Goal: Information Seeking & Learning: Learn about a topic

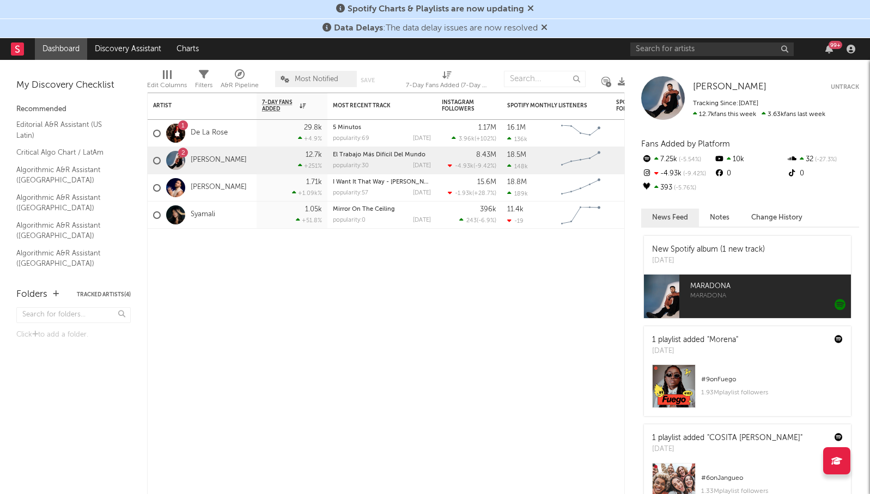
click at [543, 27] on icon at bounding box center [544, 27] width 7 height 9
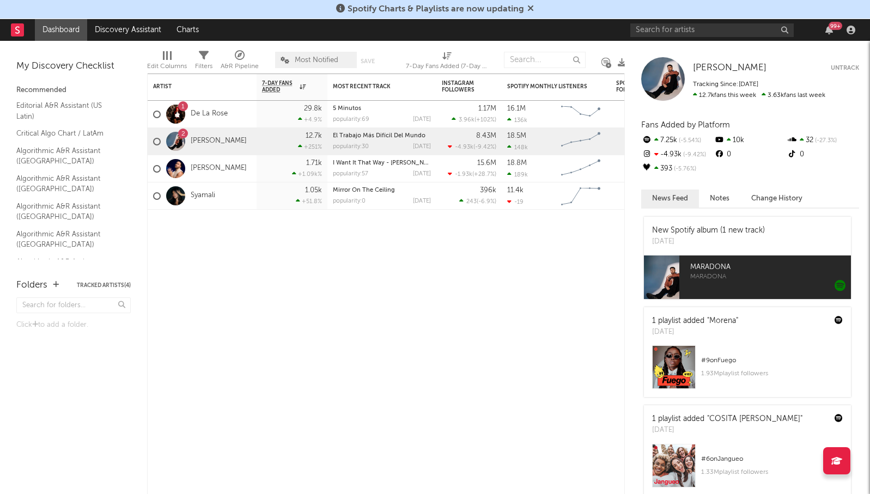
click at [528, 7] on icon at bounding box center [530, 8] width 7 height 9
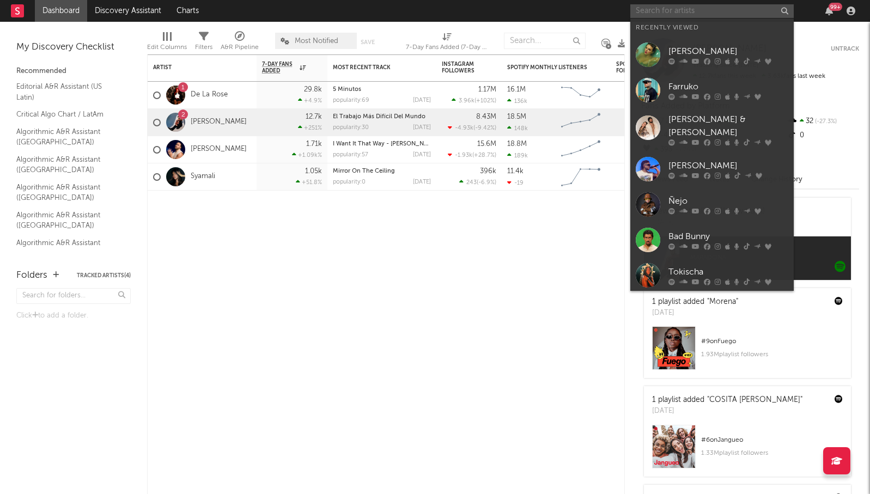
click at [702, 11] on input "text" at bounding box center [711, 11] width 163 height 14
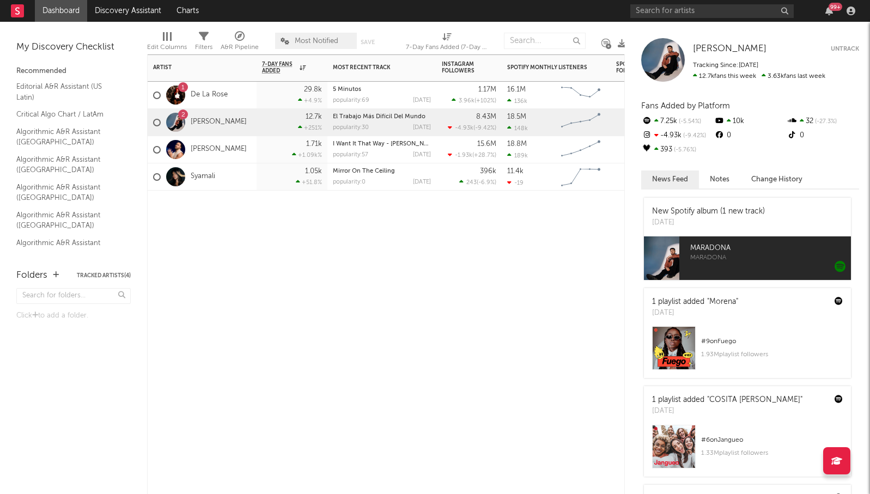
click at [603, 272] on div "Artist Notifications 7-Day Fans Added WoW % Change Most Recent Track Popularity…" at bounding box center [386, 274] width 478 height 440
click at [698, 13] on input "text" at bounding box center [711, 11] width 163 height 14
click at [695, 16] on input "text" at bounding box center [711, 11] width 163 height 14
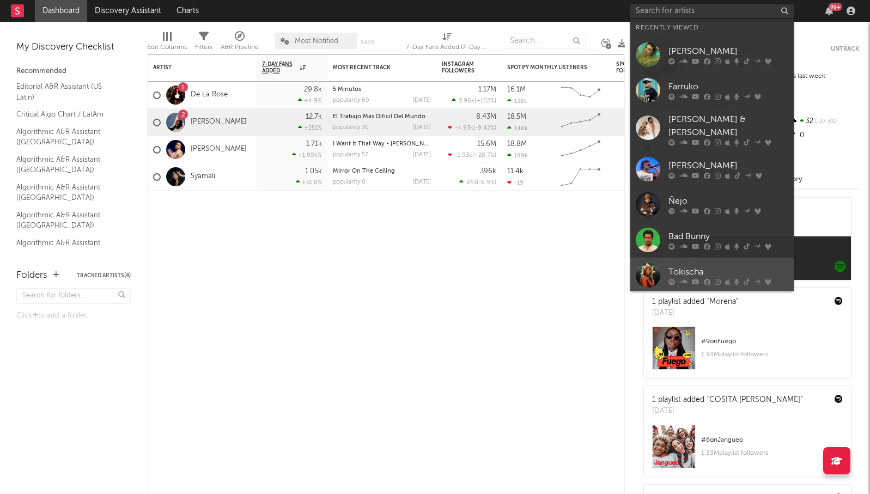
click at [685, 265] on div "Tokischa" at bounding box center [728, 271] width 120 height 13
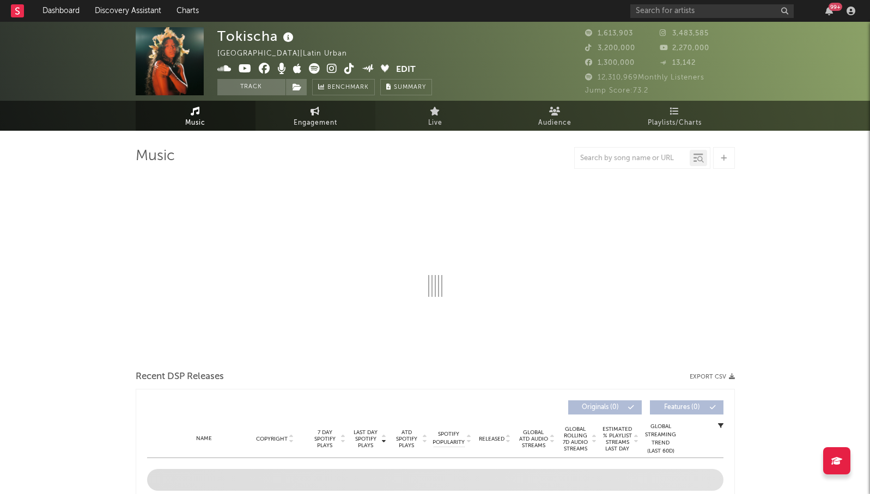
click at [289, 113] on link "Engagement" at bounding box center [316, 116] width 120 height 30
select select "1w"
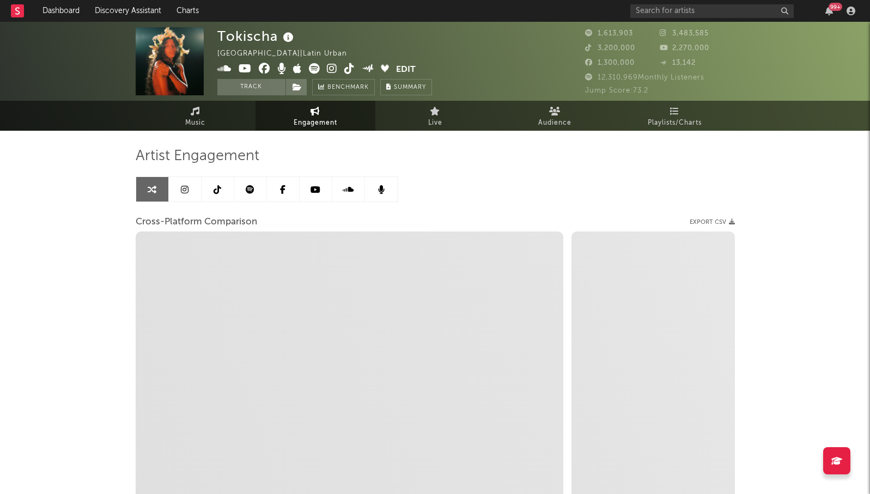
click at [198, 190] on link at bounding box center [185, 189] width 33 height 25
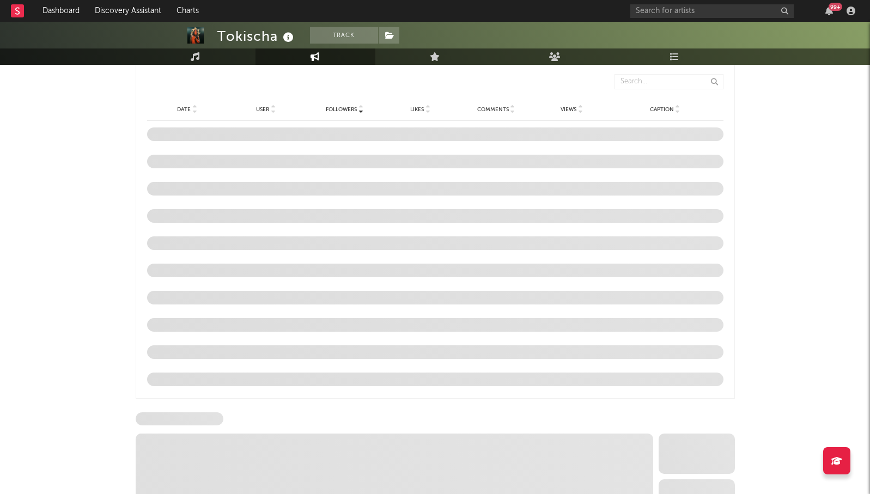
scroll to position [710, 0]
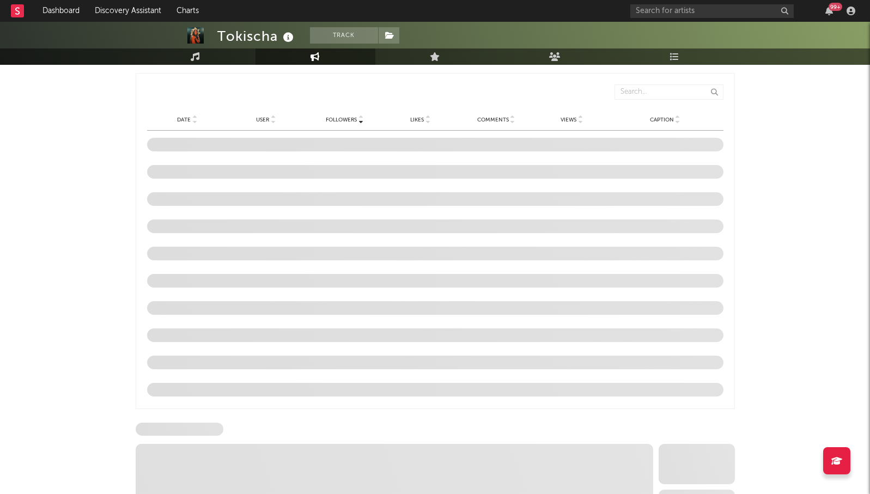
select select "6m"
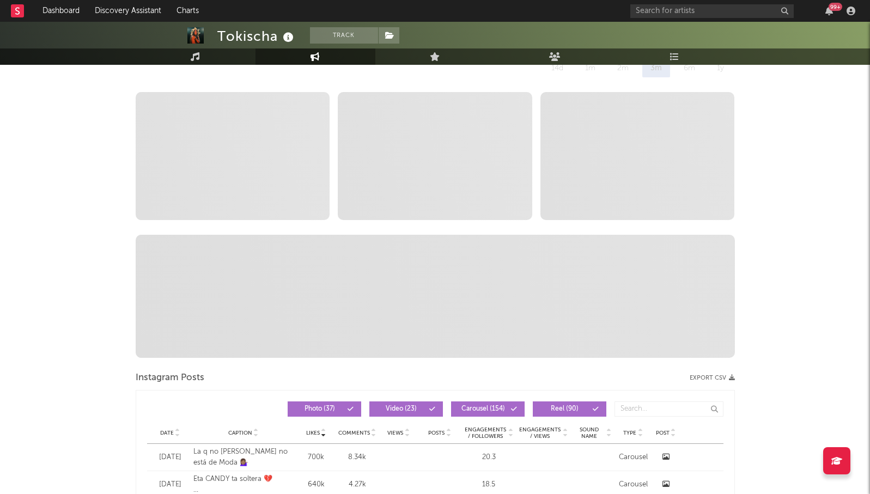
scroll to position [0, 0]
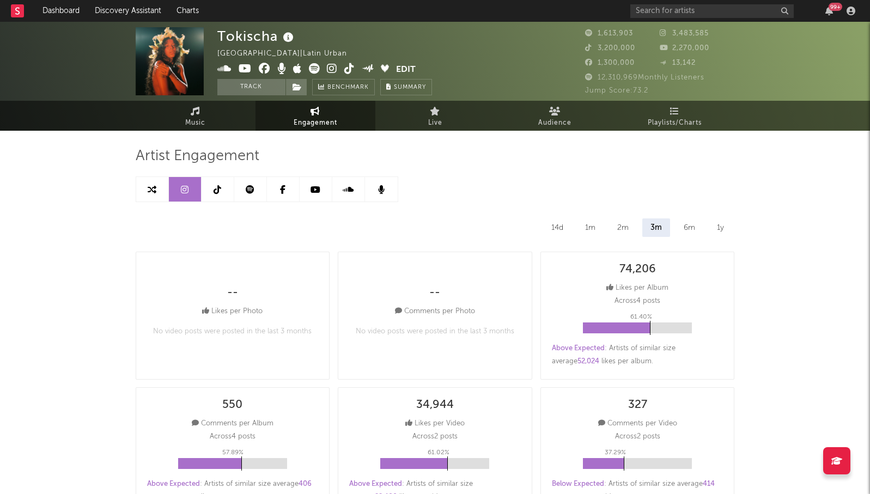
click at [252, 193] on icon at bounding box center [250, 189] width 9 height 9
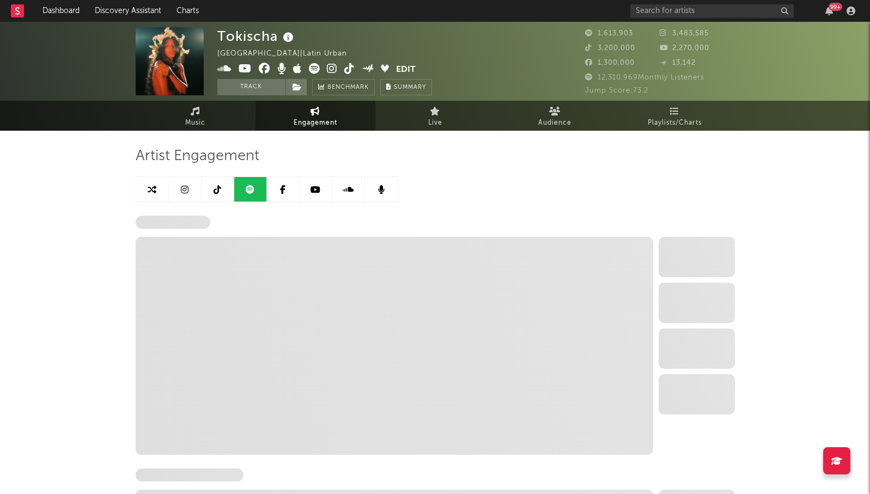
select select "6m"
select select "1w"
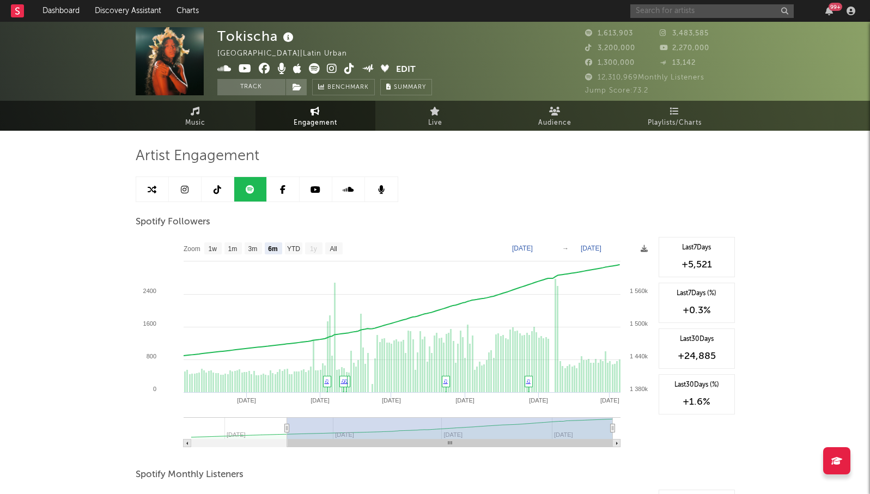
click at [691, 4] on input "text" at bounding box center [711, 11] width 163 height 14
